Goal: Obtain resource: Obtain resource

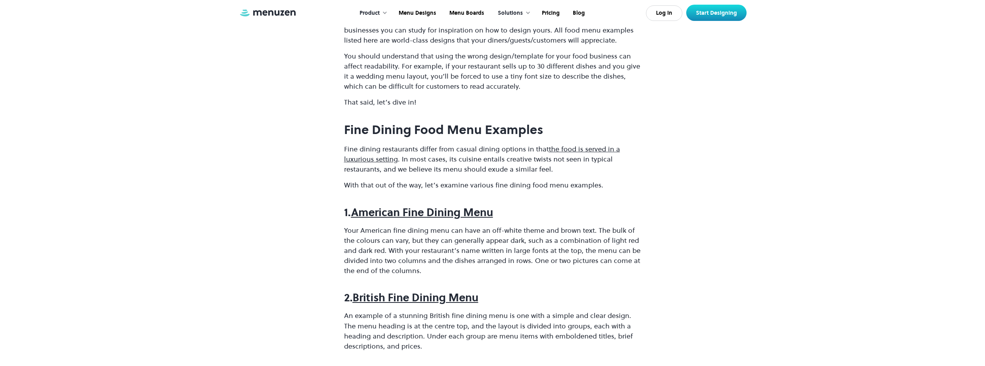
scroll to position [503, 0]
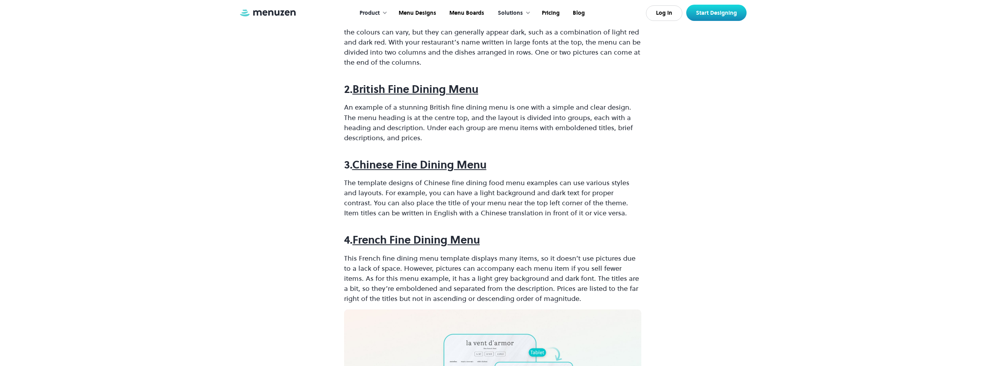
click at [397, 240] on strong "French Fine Dining Menu" at bounding box center [416, 239] width 127 height 15
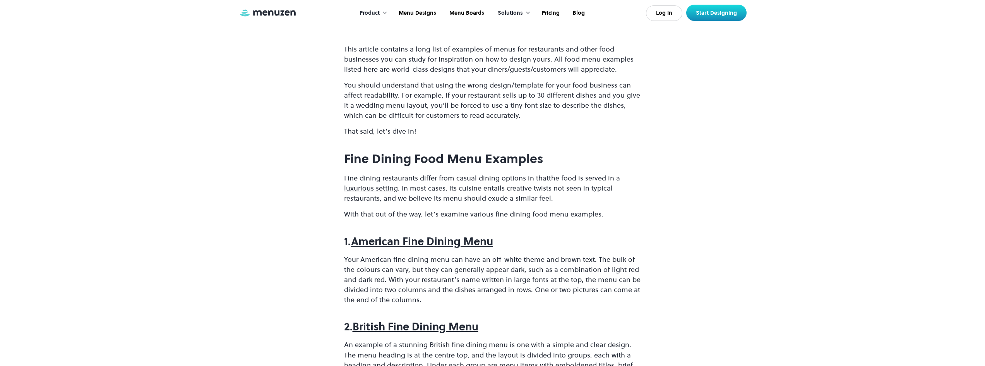
scroll to position [310, 0]
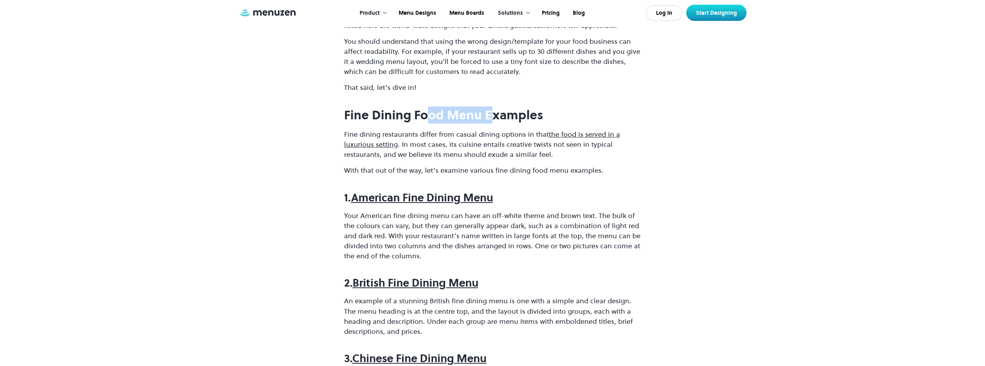
drag, startPoint x: 431, startPoint y: 116, endPoint x: 506, endPoint y: 117, distance: 74.4
click at [501, 116] on strong "Fine Dining Food Menu Examples" at bounding box center [443, 114] width 199 height 17
click at [418, 120] on strong "Fine Dining Food Menu Examples" at bounding box center [443, 114] width 199 height 17
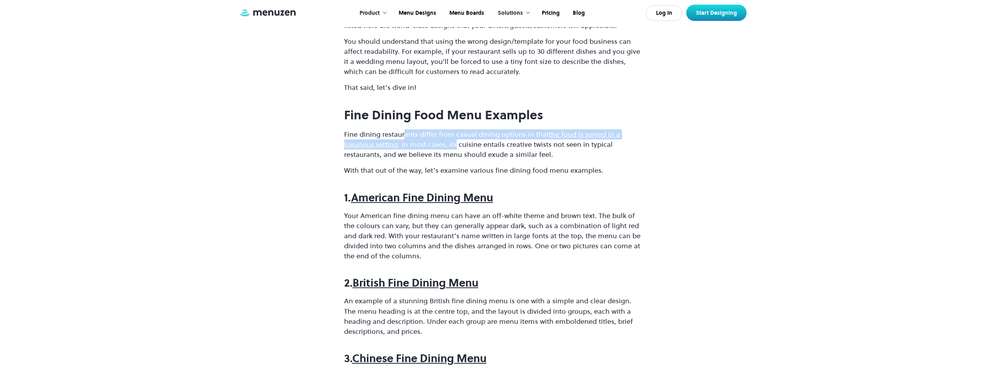
drag, startPoint x: 405, startPoint y: 136, endPoint x: 470, endPoint y: 147, distance: 65.6
click at [469, 146] on p "Fine dining restaurants differ from casual dining options in that the food is s…" at bounding box center [492, 144] width 297 height 30
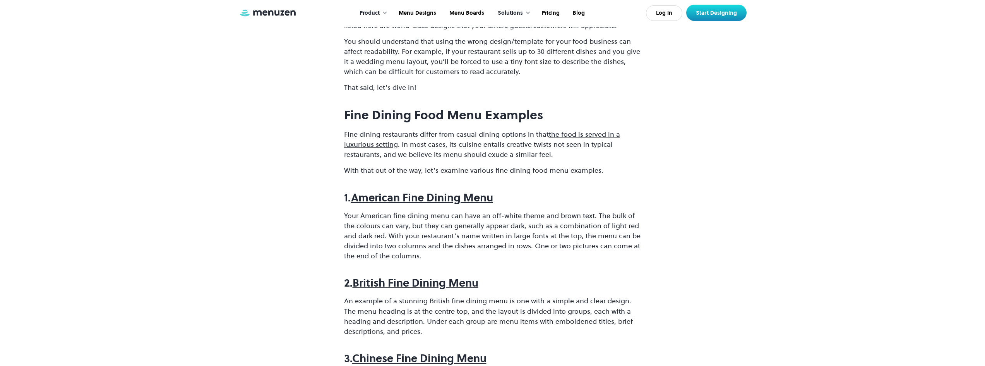
click at [393, 218] on p "Your American fine dining menu can have an off-white theme and brown text. The …" at bounding box center [492, 236] width 297 height 50
click at [408, 199] on strong "American Fine Dining Menu" at bounding box center [422, 197] width 142 height 15
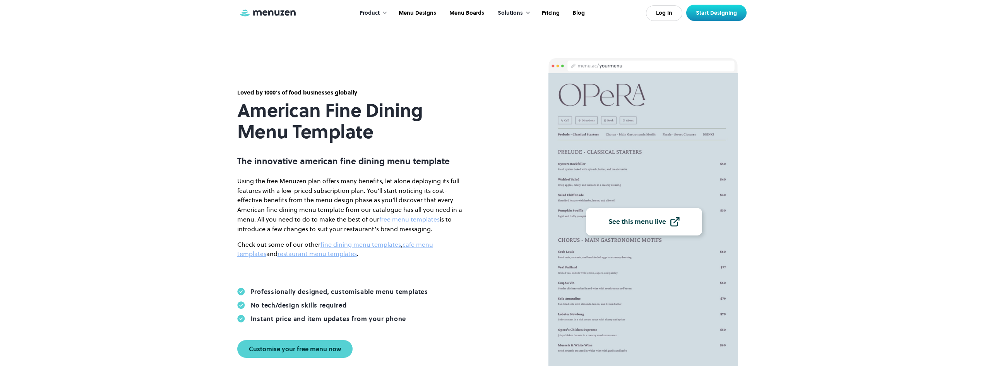
click at [675, 218] on img at bounding box center [675, 222] width 10 height 10
